Goal: Task Accomplishment & Management: Complete application form

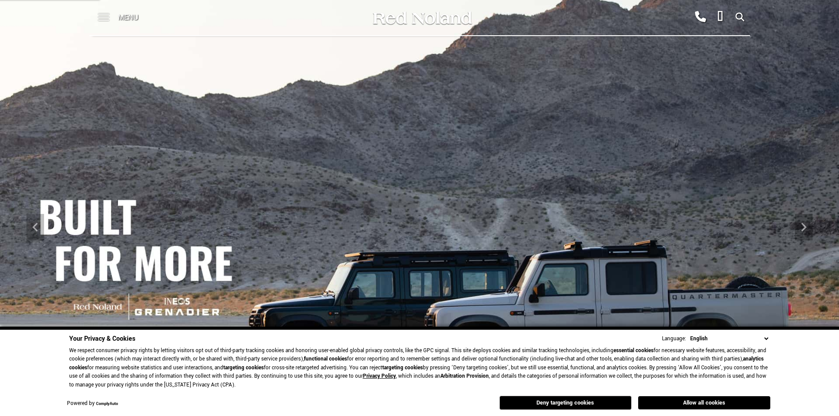
click at [107, 15] on span at bounding box center [103, 14] width 11 height 1
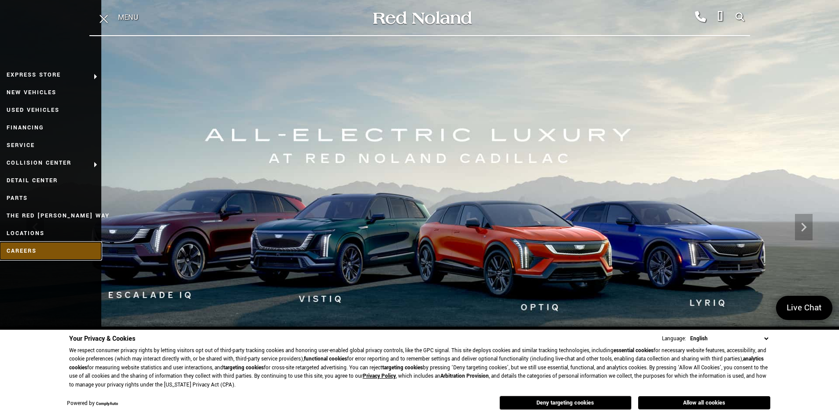
click at [42, 250] on link "Careers" at bounding box center [50, 251] width 101 height 18
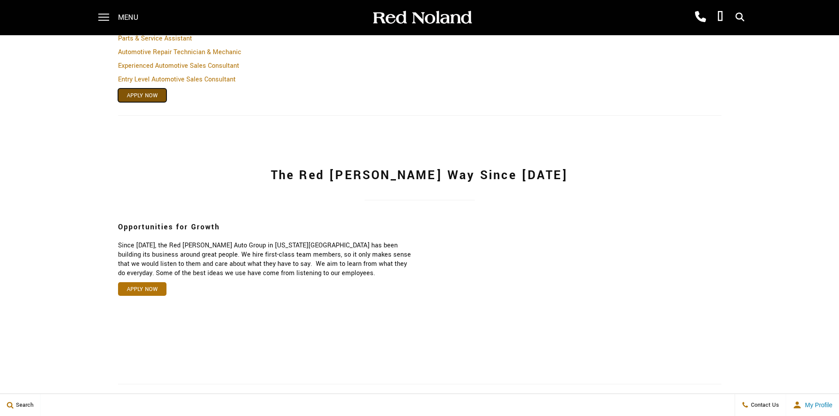
click at [145, 92] on link "Apply Now" at bounding box center [142, 96] width 48 height 14
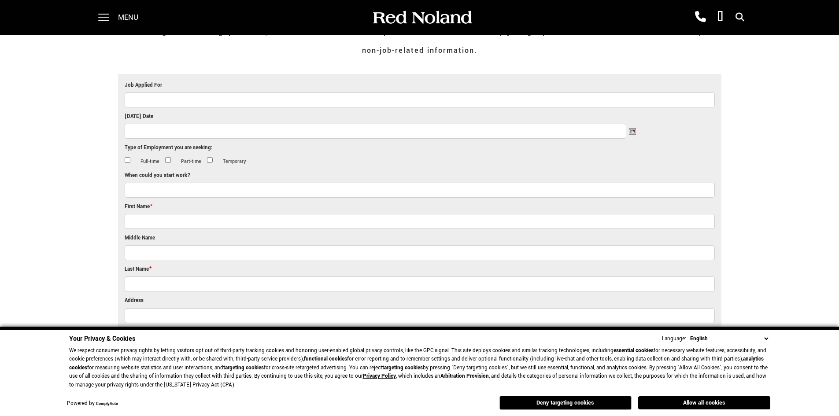
click at [580, 403] on button "Deny targeting cookies" at bounding box center [566, 403] width 132 height 14
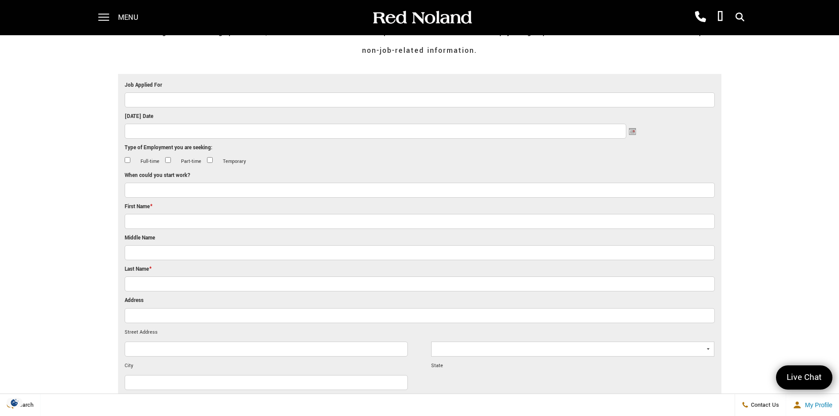
click at [37, 27] on div "Menu Red Noland Cadillac (719) 633-4633 Red Noland INEOS Grenadier (719) 444-88…" at bounding box center [419, 17] width 839 height 35
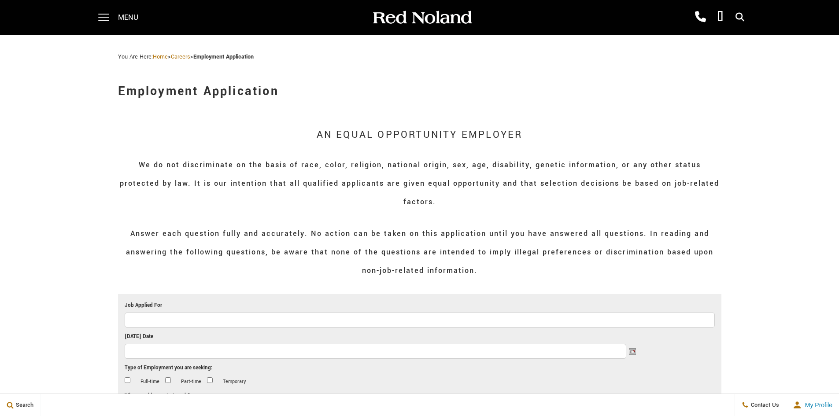
scroll to position [216, 0]
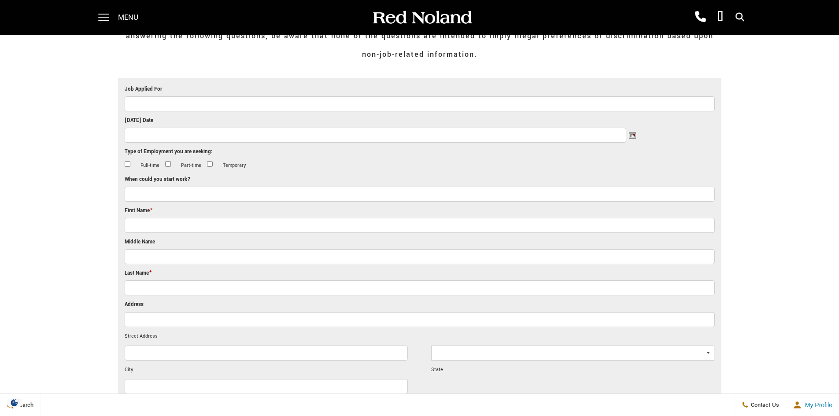
click at [400, 9] on div at bounding box center [421, 17] width 101 height 31
click at [403, 17] on img at bounding box center [421, 17] width 101 height 15
